Goal: Task Accomplishment & Management: Complete application form

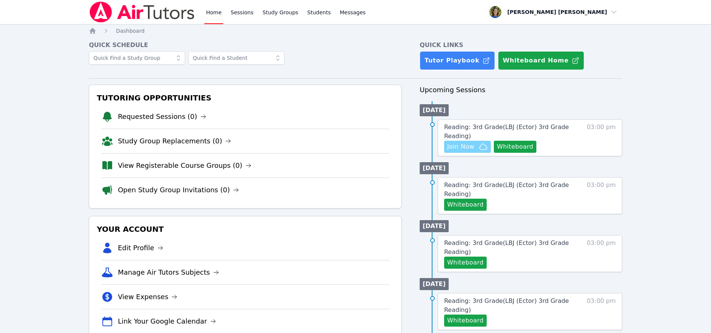
click at [464, 146] on span "Join Now" at bounding box center [460, 146] width 27 height 9
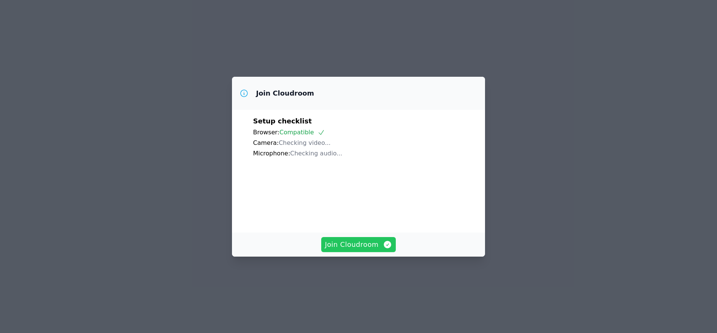
click at [355, 244] on span "Join Cloudroom" at bounding box center [358, 244] width 67 height 11
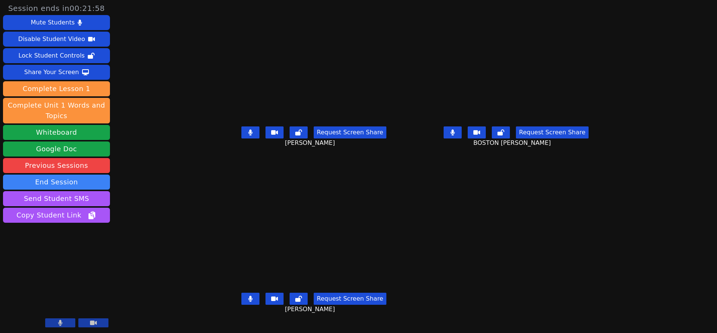
click at [248, 302] on icon at bounding box center [250, 299] width 4 height 6
click at [455, 136] on icon at bounding box center [453, 133] width 4 height 6
click at [456, 136] on icon at bounding box center [453, 133] width 8 height 6
click at [455, 136] on icon at bounding box center [453, 133] width 4 height 6
click at [248, 136] on icon at bounding box center [250, 133] width 4 height 6
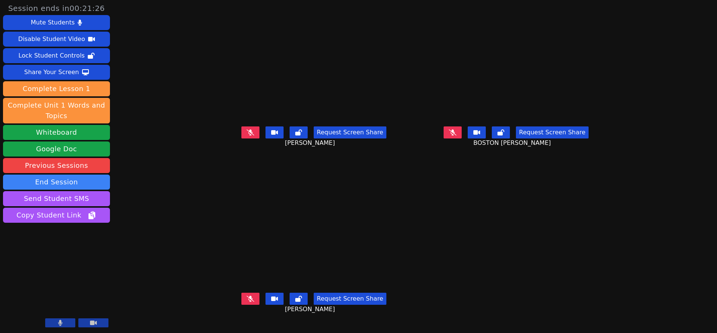
click at [456, 136] on icon at bounding box center [453, 133] width 8 height 6
click at [247, 302] on icon at bounding box center [251, 299] width 8 height 6
click at [241, 138] on button at bounding box center [250, 132] width 18 height 12
click at [456, 136] on icon at bounding box center [453, 133] width 8 height 6
click at [455, 136] on icon at bounding box center [453, 133] width 4 height 6
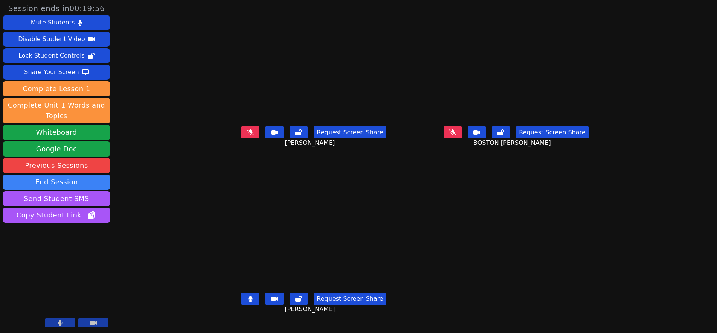
click at [247, 136] on icon at bounding box center [251, 133] width 8 height 6
click at [248, 302] on icon at bounding box center [250, 299] width 5 height 6
click at [248, 136] on icon at bounding box center [250, 133] width 4 height 6
click at [456, 136] on icon at bounding box center [453, 133] width 8 height 6
click at [455, 136] on icon at bounding box center [453, 133] width 4 height 6
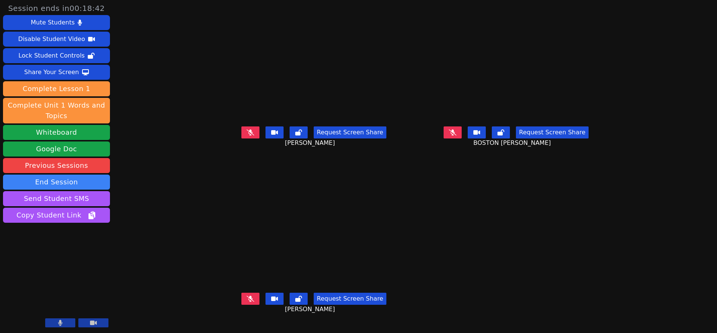
click at [247, 302] on icon at bounding box center [251, 299] width 8 height 6
click at [248, 302] on icon at bounding box center [250, 299] width 4 height 6
click at [247, 302] on icon at bounding box center [251, 299] width 8 height 6
click at [247, 136] on icon at bounding box center [251, 133] width 8 height 6
click at [456, 136] on icon at bounding box center [453, 133] width 8 height 6
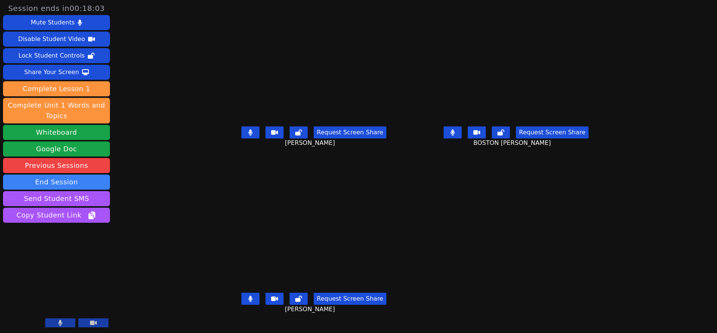
click at [455, 136] on icon at bounding box center [453, 133] width 4 height 6
click at [248, 136] on icon at bounding box center [250, 133] width 4 height 6
click at [248, 302] on icon at bounding box center [250, 299] width 5 height 6
click at [247, 302] on icon at bounding box center [251, 299] width 8 height 6
click at [247, 136] on icon at bounding box center [251, 133] width 8 height 6
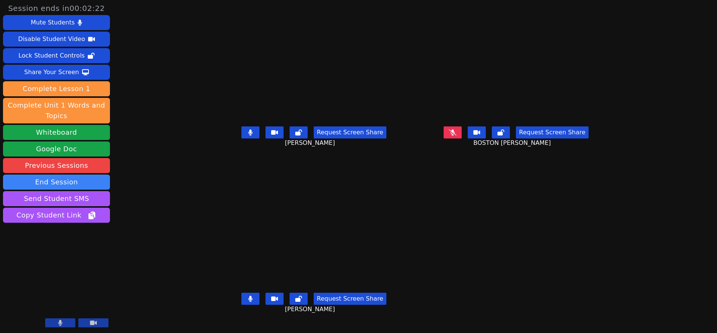
click at [456, 136] on icon at bounding box center [453, 133] width 8 height 6
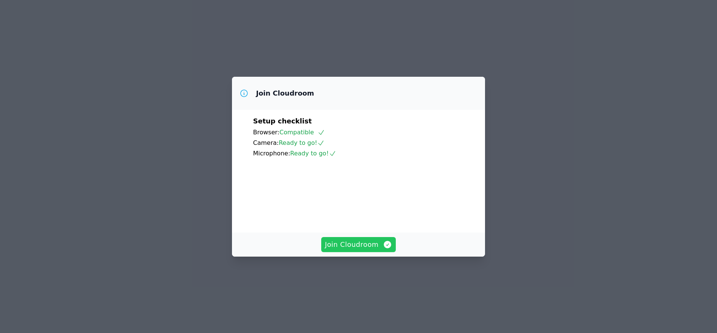
click at [347, 250] on span "Join Cloudroom" at bounding box center [358, 244] width 67 height 11
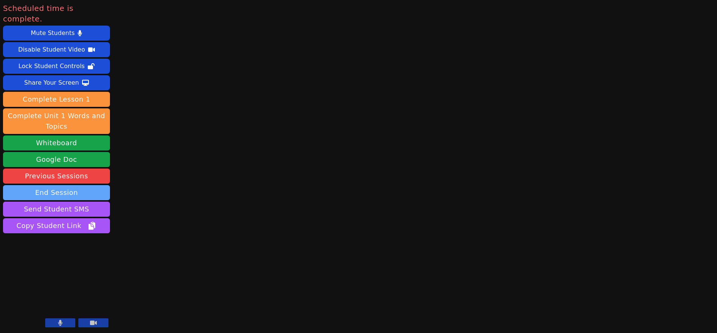
click at [80, 185] on button "End Session" at bounding box center [56, 192] width 107 height 15
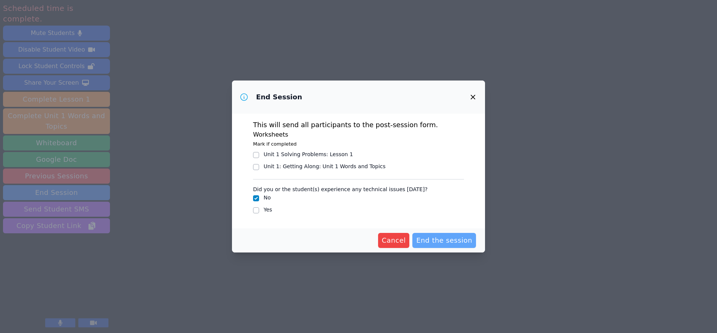
click at [439, 239] on span "End the session" at bounding box center [444, 240] width 56 height 11
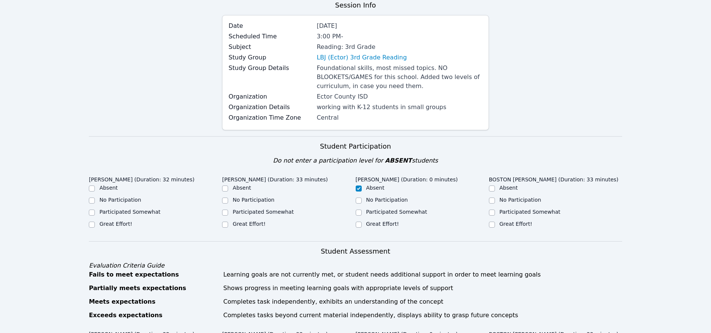
scroll to position [134, 0]
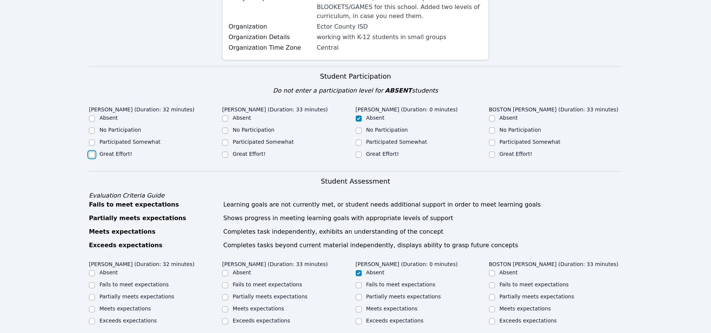
click at [93, 154] on input "Great Effort!" at bounding box center [92, 155] width 6 height 6
checkbox input "true"
click at [225, 154] on input "Great Effort!" at bounding box center [225, 155] width 6 height 6
checkbox input "true"
drag, startPoint x: 493, startPoint y: 155, endPoint x: 484, endPoint y: 160, distance: 10.3
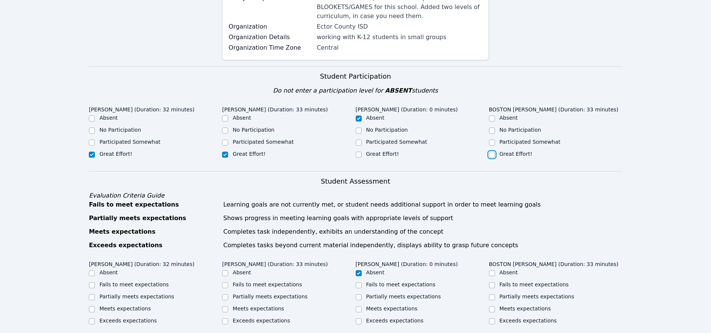
click at [493, 155] on input "Great Effort!" at bounding box center [492, 155] width 6 height 6
checkbox input "true"
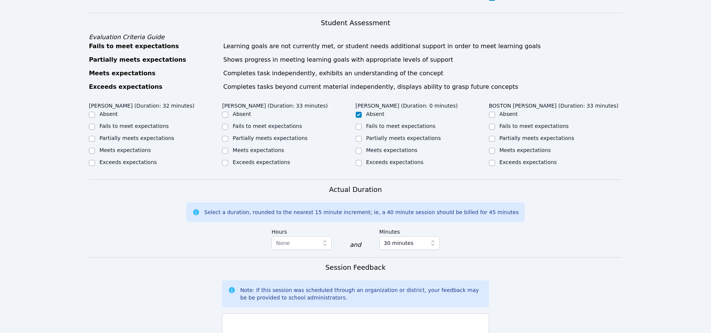
scroll to position [312, 0]
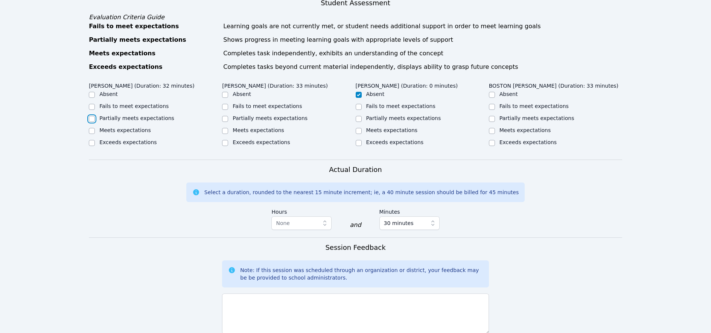
click at [91, 118] on input "Partially meets expectations" at bounding box center [92, 119] width 6 height 6
checkbox input "true"
click at [224, 117] on input "Partially meets expectations" at bounding box center [225, 119] width 6 height 6
checkbox input "true"
click at [490, 119] on input "Partially meets expectations" at bounding box center [492, 119] width 6 height 6
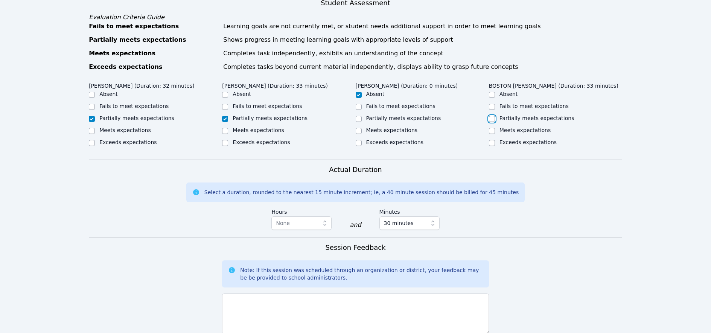
checkbox input "true"
click at [254, 302] on textarea at bounding box center [355, 314] width 267 height 41
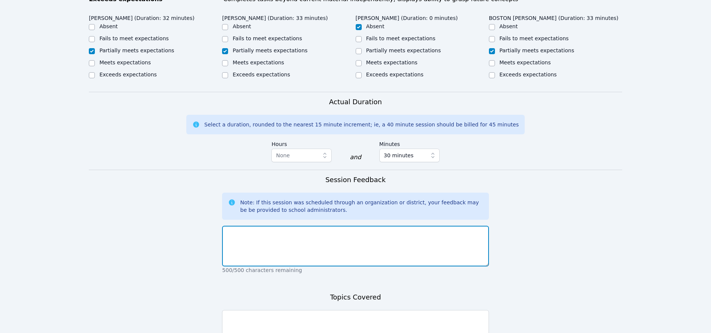
scroll to position [470, 0]
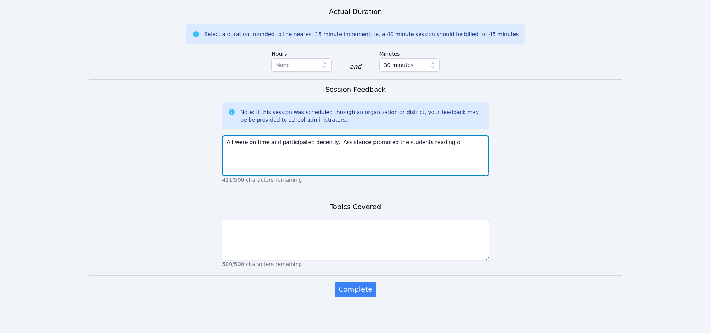
click at [449, 143] on textarea "All were on time and participated decently. Assistance promoted the students re…" at bounding box center [355, 156] width 267 height 41
click at [273, 151] on textarea "All were on time and participated decently. Assistance promoted the students re…" at bounding box center [355, 156] width 267 height 41
click at [285, 150] on textarea "All were on time and participated decently. Assistance promoted the students re…" at bounding box center [355, 156] width 267 height 41
click at [271, 150] on textarea "All were on time and participated decently. Assistance promoted the students re…" at bounding box center [355, 156] width 267 height 41
click at [267, 150] on textarea "All were on time and participated decently. Assistance promoted the students re…" at bounding box center [355, 156] width 267 height 41
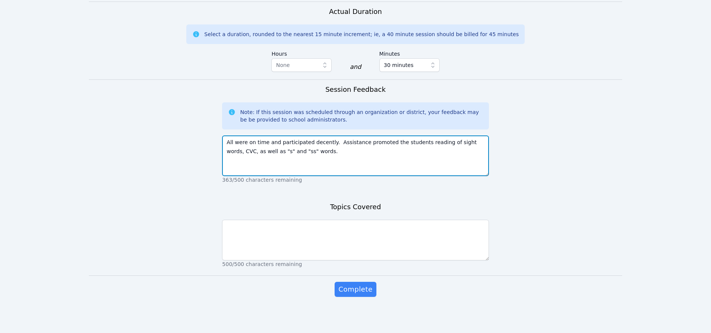
click at [322, 154] on textarea "All were on time and participated decently. Assistance promoted the students re…" at bounding box center [355, 156] width 267 height 41
click at [416, 142] on textarea "All were on time and participated decently. Assistance promoted the students re…" at bounding box center [355, 156] width 267 height 41
click at [459, 141] on textarea "All were on time and participated decently. Assistance promoted the students' r…" at bounding box center [355, 156] width 267 height 41
drag, startPoint x: 257, startPoint y: 150, endPoint x: 241, endPoint y: 150, distance: 16.6
click at [241, 150] on textarea "All were on time and participated decently. Assistance promoted the students' r…" at bounding box center [355, 156] width 267 height 41
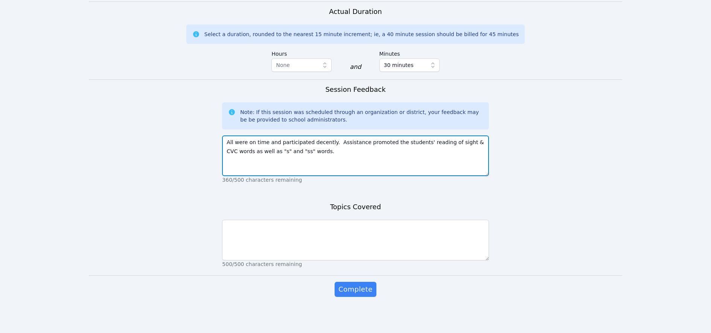
click at [329, 153] on textarea "All were on time and participated decently. Assistance promoted the students' r…" at bounding box center [355, 156] width 267 height 41
click at [349, 149] on textarea "All were on time and participated decently. Assistance promoted the students' r…" at bounding box center [355, 156] width 267 height 41
click at [398, 151] on textarea "All were on time and participated decently. Assistance promoted the students' r…" at bounding box center [355, 156] width 267 height 41
click at [432, 152] on textarea "All were on time and participated decently. Assistance promoted the students' r…" at bounding box center [355, 156] width 267 height 41
drag, startPoint x: 280, startPoint y: 159, endPoint x: 253, endPoint y: 159, distance: 27.1
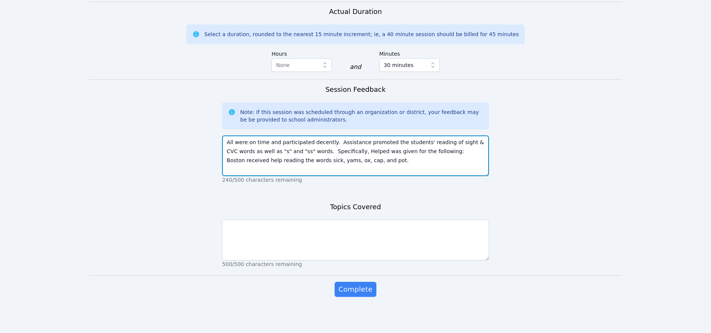
click at [224, 160] on textarea "All were on time and participated decently. Assistance promoted the students' r…" at bounding box center [355, 156] width 267 height 41
click at [285, 163] on textarea "All were on time and participated decently. Assistance promoted the students' r…" at bounding box center [355, 156] width 267 height 41
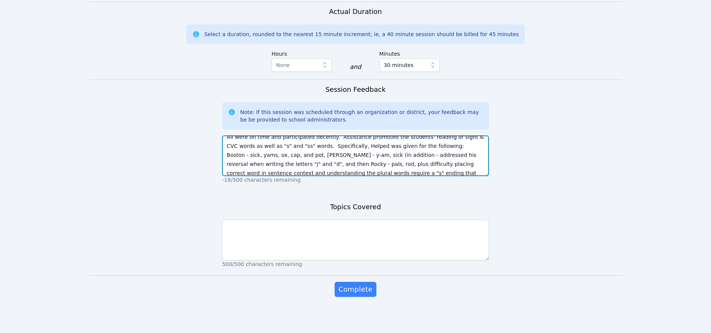
scroll to position [14, 0]
click at [255, 173] on textarea "All were on time and participated decently. Assistance promoted the students' r…" at bounding box center [355, 156] width 267 height 41
type textarea "All were on time and participated decently. Assistance promoted the students' r…"
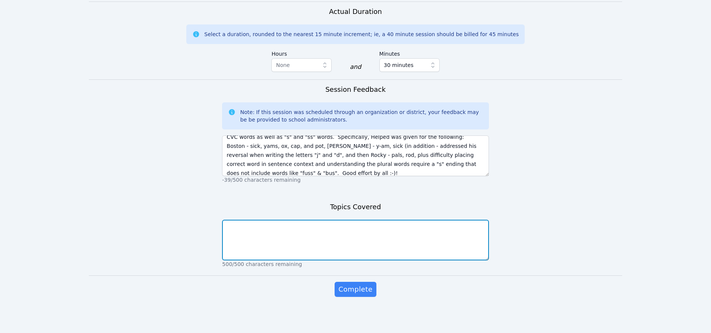
drag, startPoint x: 282, startPoint y: 232, endPoint x: 271, endPoint y: 218, distance: 18.1
click at [282, 232] on textarea at bounding box center [355, 240] width 267 height 41
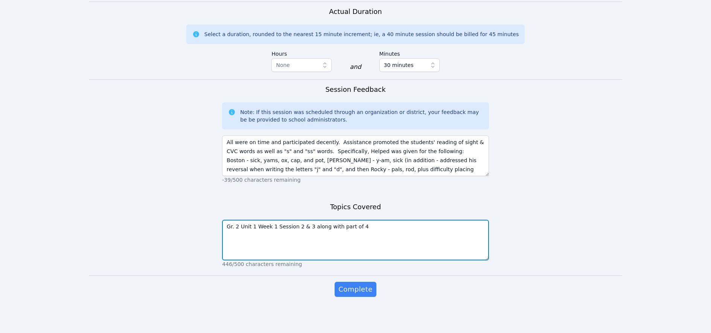
scroll to position [469, 0]
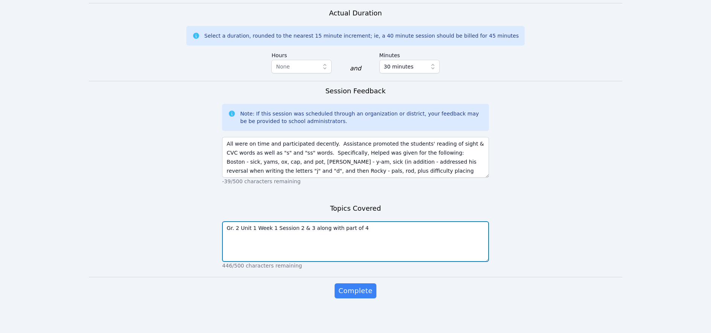
type textarea "Gr. 2 Unit 1 Week 1 Session 2 & 3 along with part of 4"
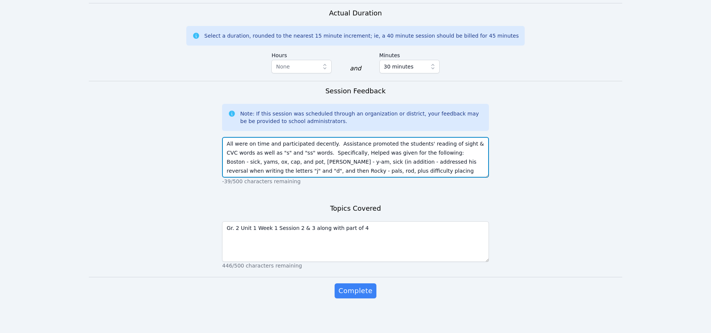
click at [367, 152] on textarea "All were on time and participated decently. Assistance promoted the students' r…" at bounding box center [355, 157] width 267 height 41
click at [310, 161] on textarea "All were on time and participated decently. Assistance promoted the students' r…" at bounding box center [355, 157] width 267 height 41
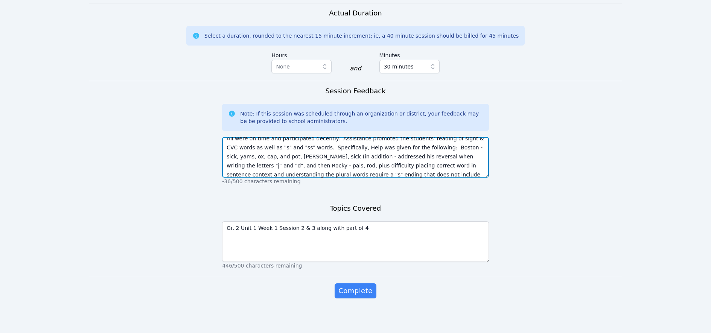
scroll to position [9, 0]
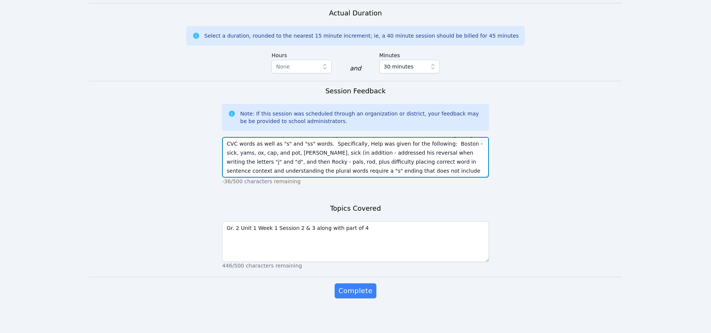
click at [270, 172] on textarea "All were on time and participated decently. Assistance promoted the students' r…" at bounding box center [355, 157] width 267 height 41
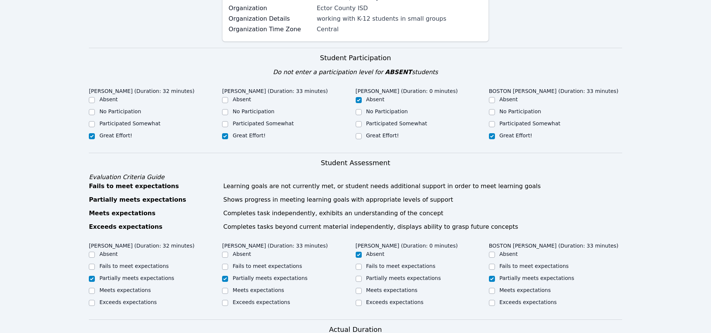
scroll to position [470, 0]
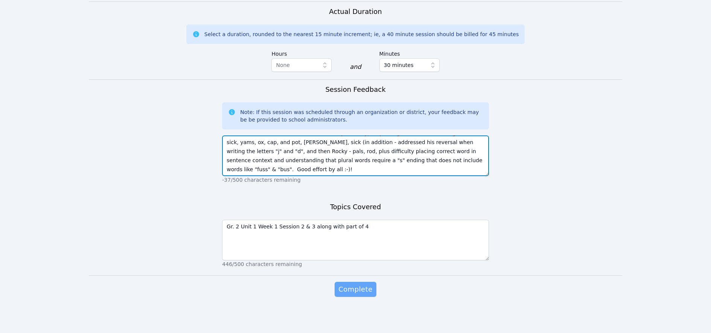
type textarea "All were on time and participated decently. Assistance promoted the students' r…"
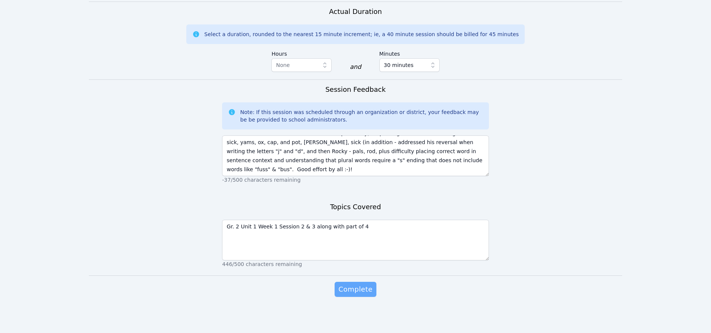
click at [352, 289] on span "Complete" at bounding box center [355, 289] width 34 height 11
